Goal: Transaction & Acquisition: Purchase product/service

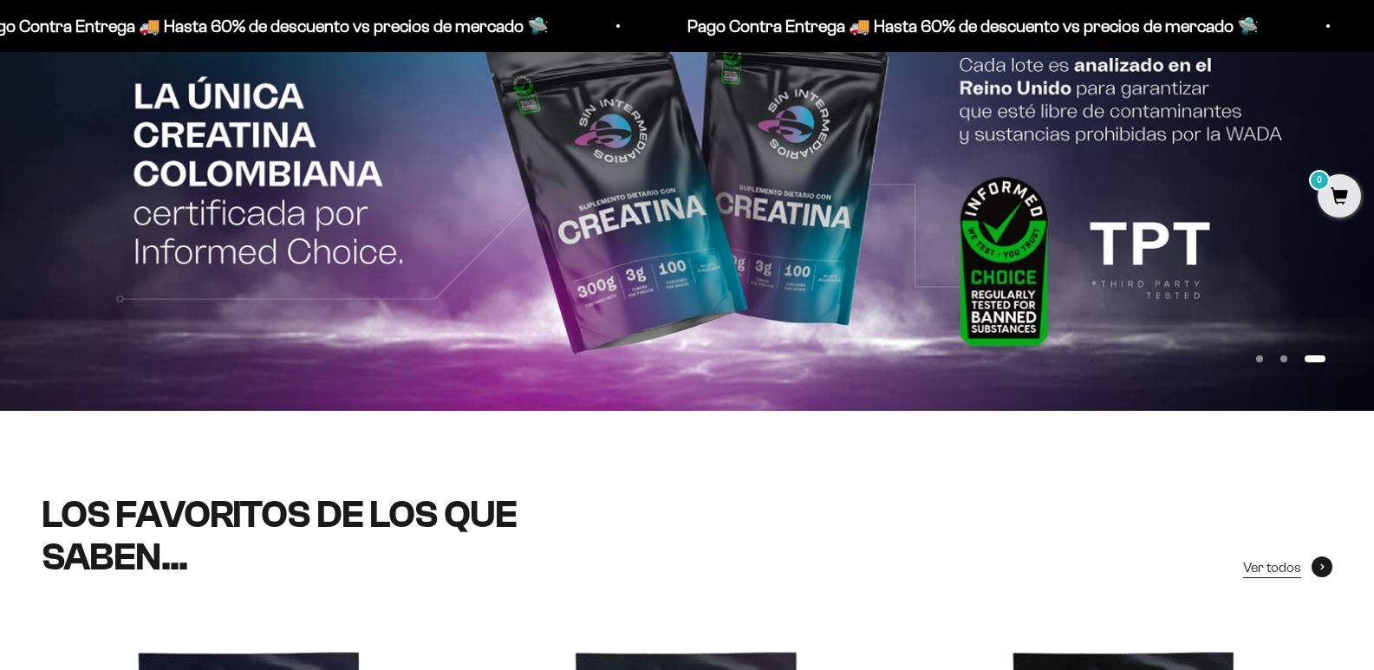
scroll to position [651, 0]
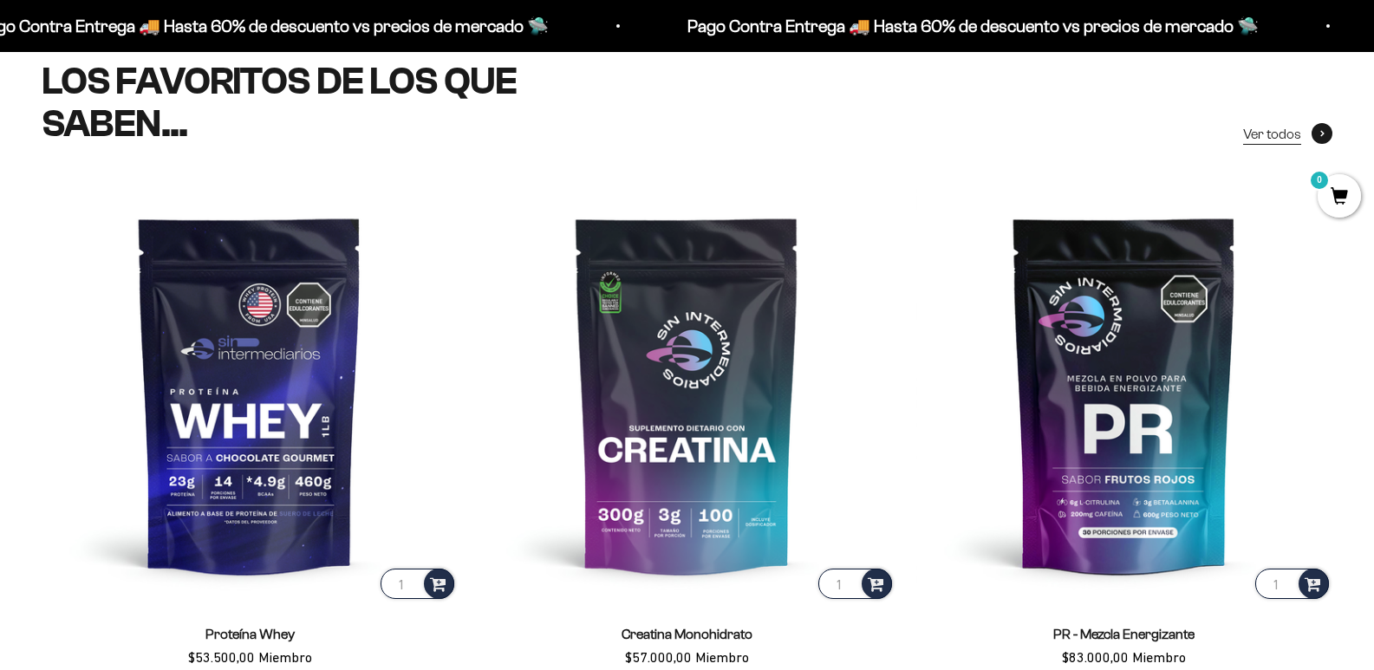
click at [1320, 127] on span at bounding box center [1321, 133] width 21 height 21
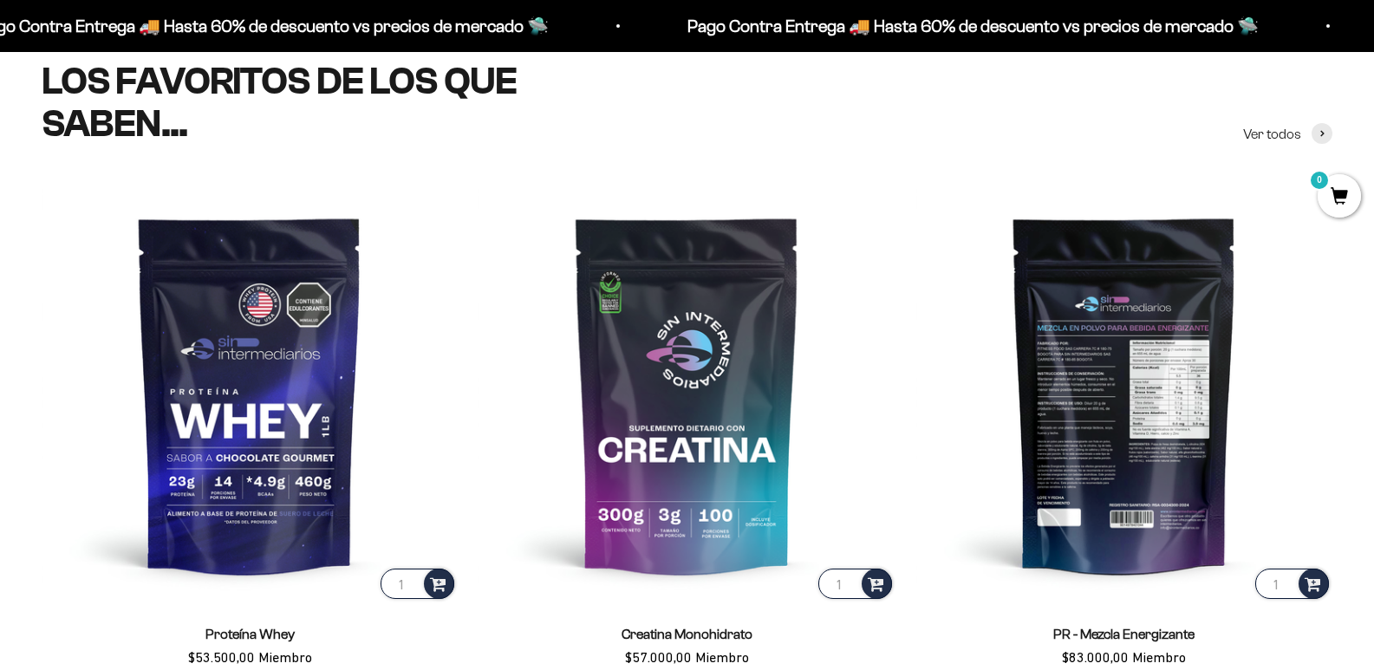
scroll to position [647, 0]
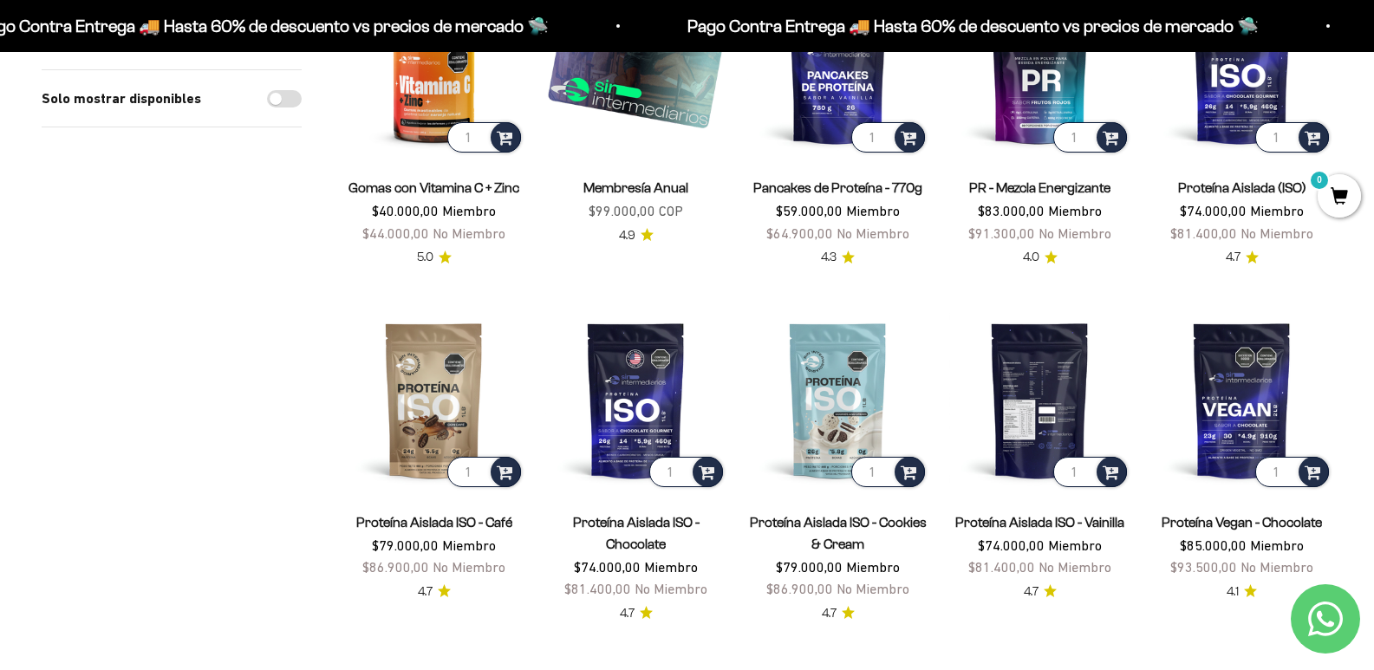
scroll to position [1040, 0]
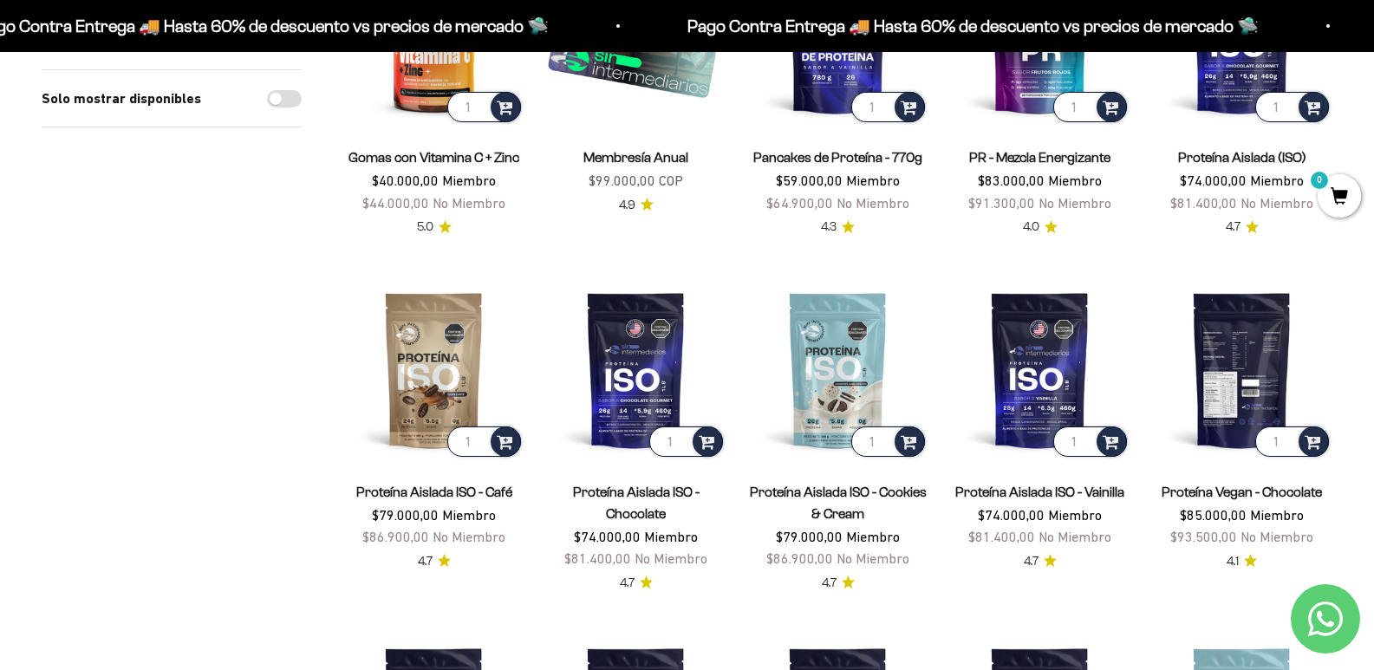
click at [1256, 376] on img at bounding box center [1241, 369] width 181 height 181
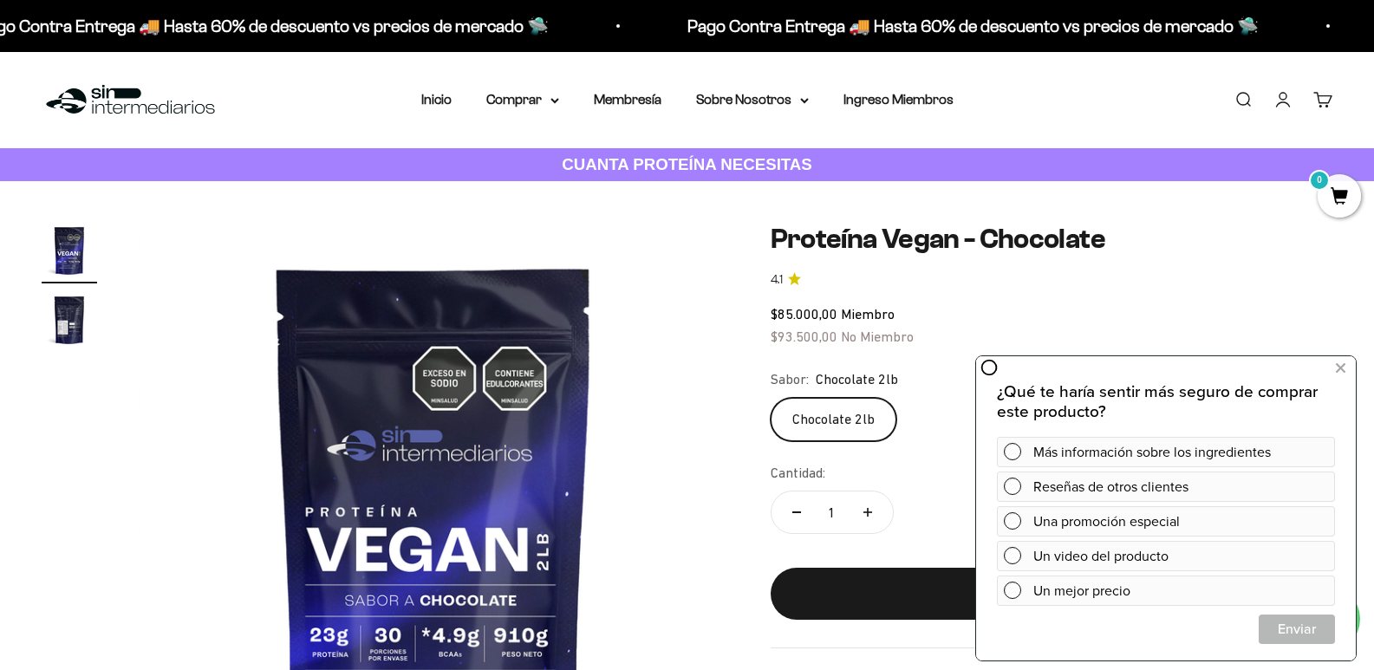
click at [653, 240] on img at bounding box center [434, 518] width 590 height 590
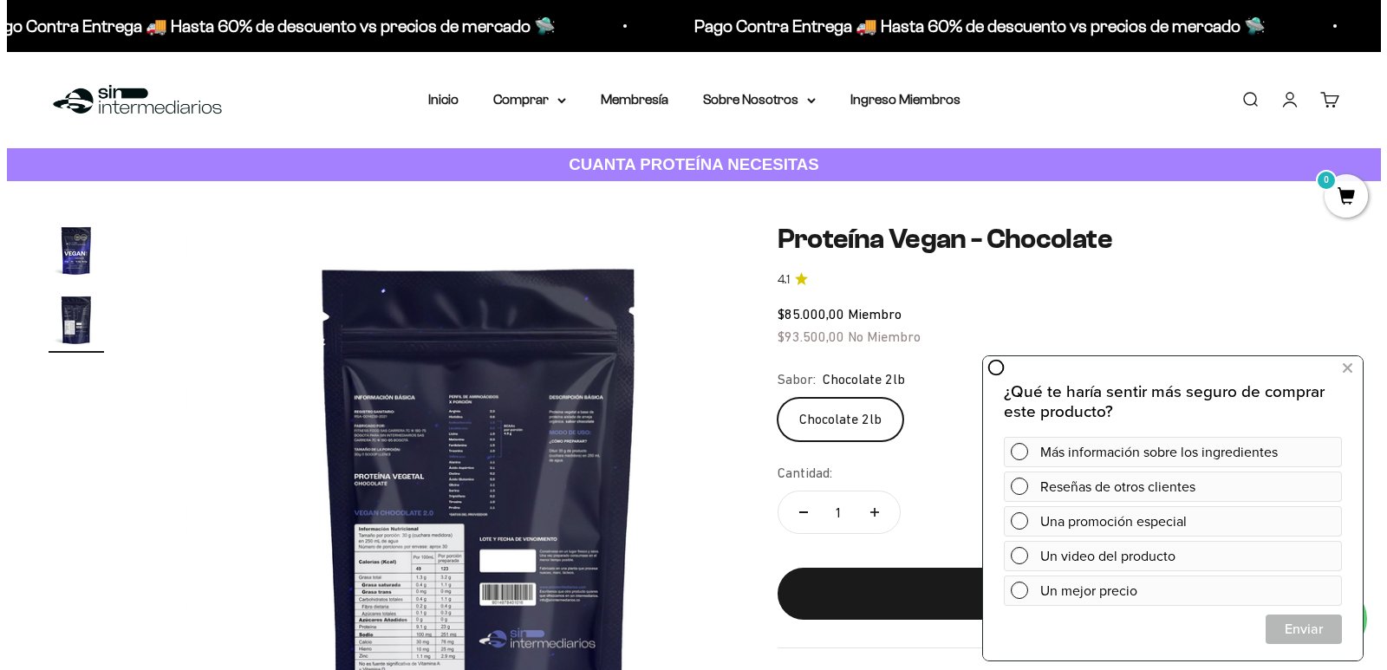
scroll to position [0, 588]
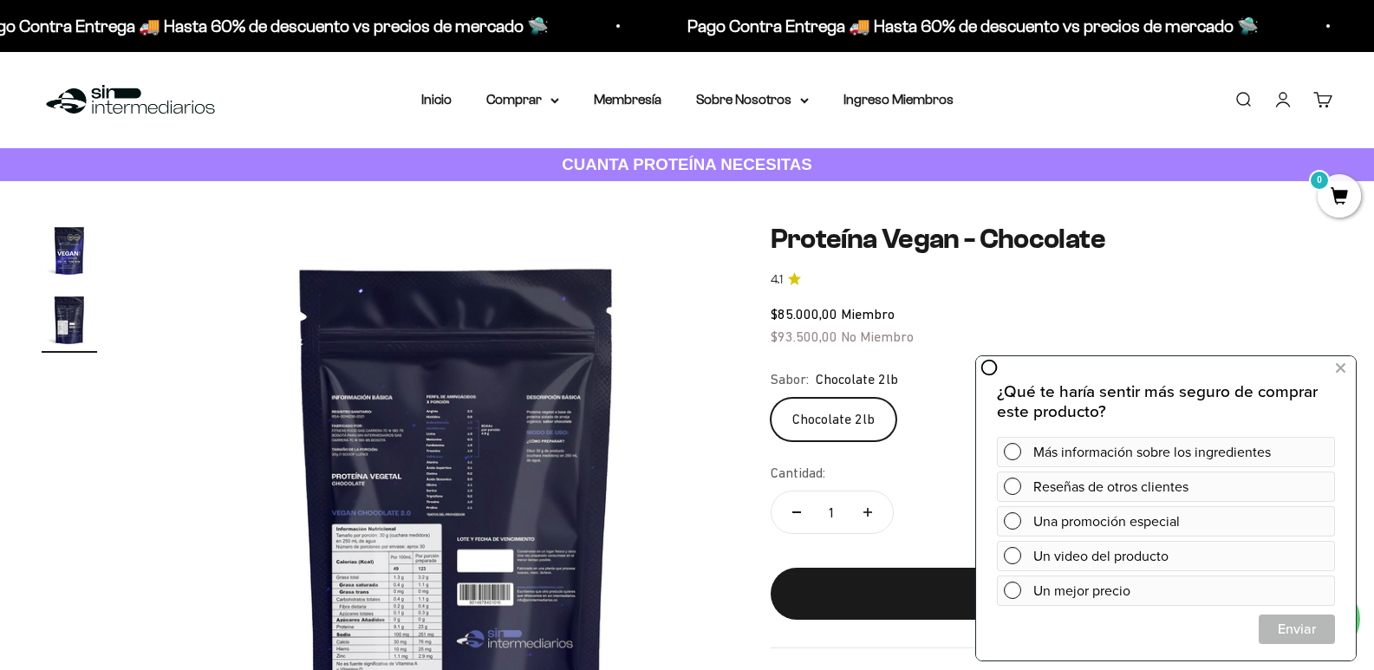
click at [1236, 101] on link "Buscar" at bounding box center [1242, 99] width 19 height 19
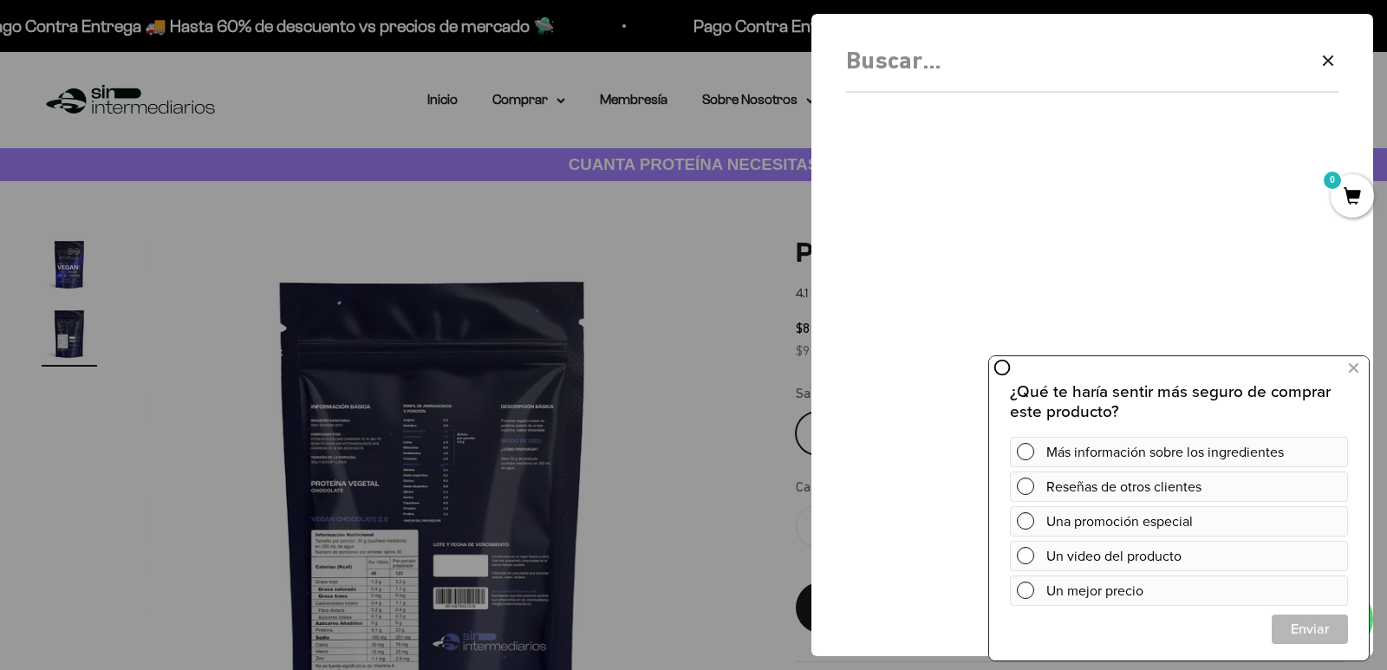
scroll to position [0, 595]
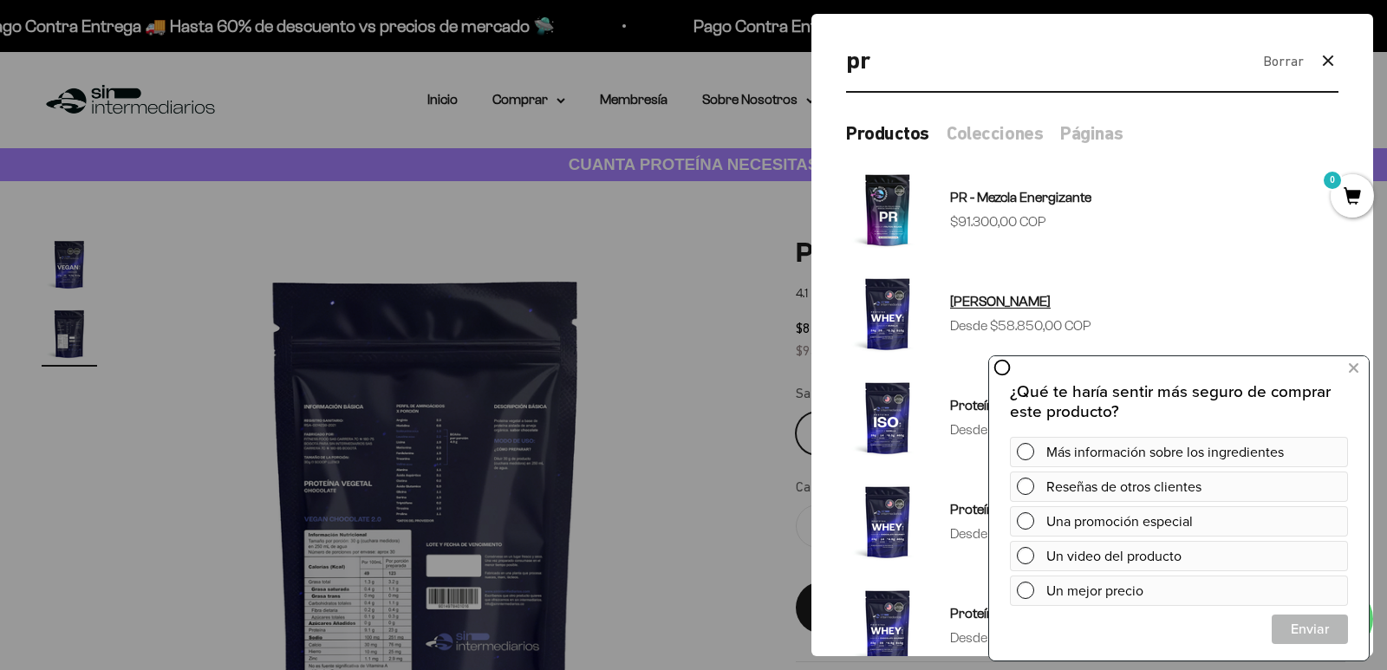
type input "pr"
click at [1032, 297] on span "[PERSON_NAME]" at bounding box center [1000, 301] width 101 height 15
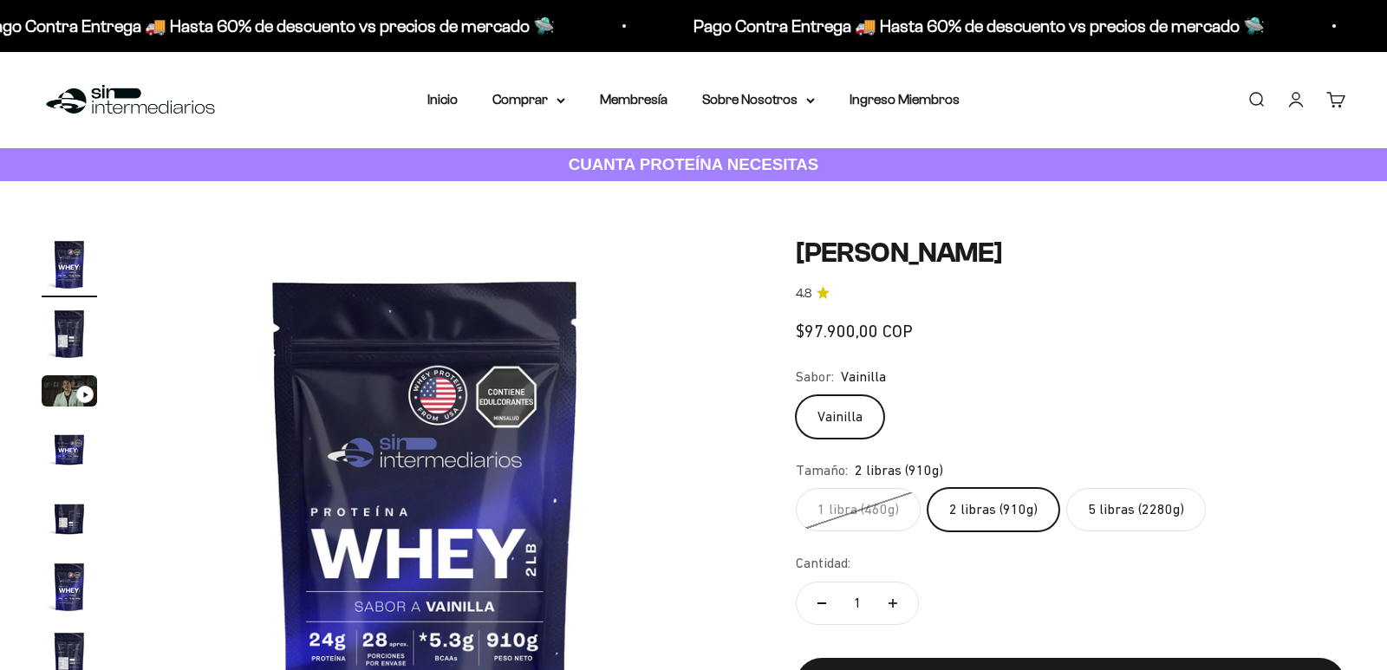
click at [1109, 508] on label "5 libras (2280g)" at bounding box center [1136, 509] width 140 height 43
click at [796, 488] on input "5 libras (2280g)" at bounding box center [795, 487] width 1 height 1
radio input "true"
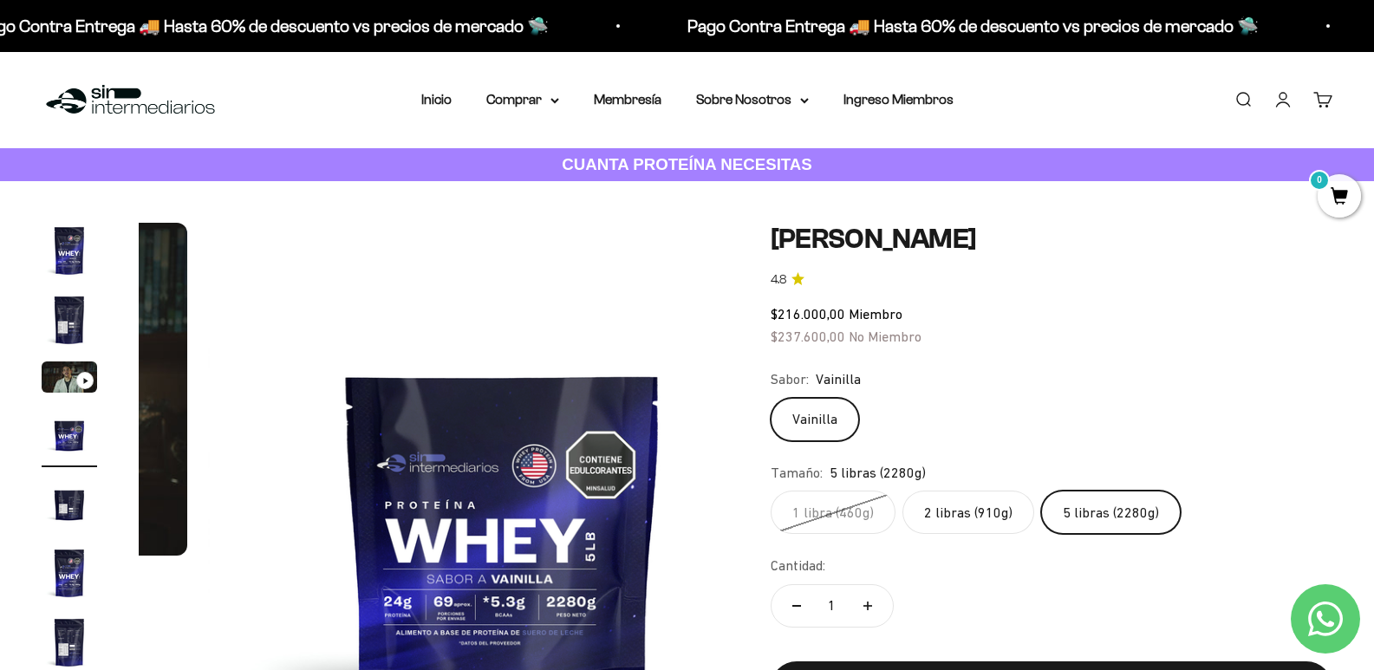
click at [980, 527] on label "2 libras (910g)" at bounding box center [968, 512] width 132 height 43
click at [771, 491] on input "2 libras (910g)" at bounding box center [770, 490] width 1 height 1
